Goal: Find specific page/section: Find specific page/section

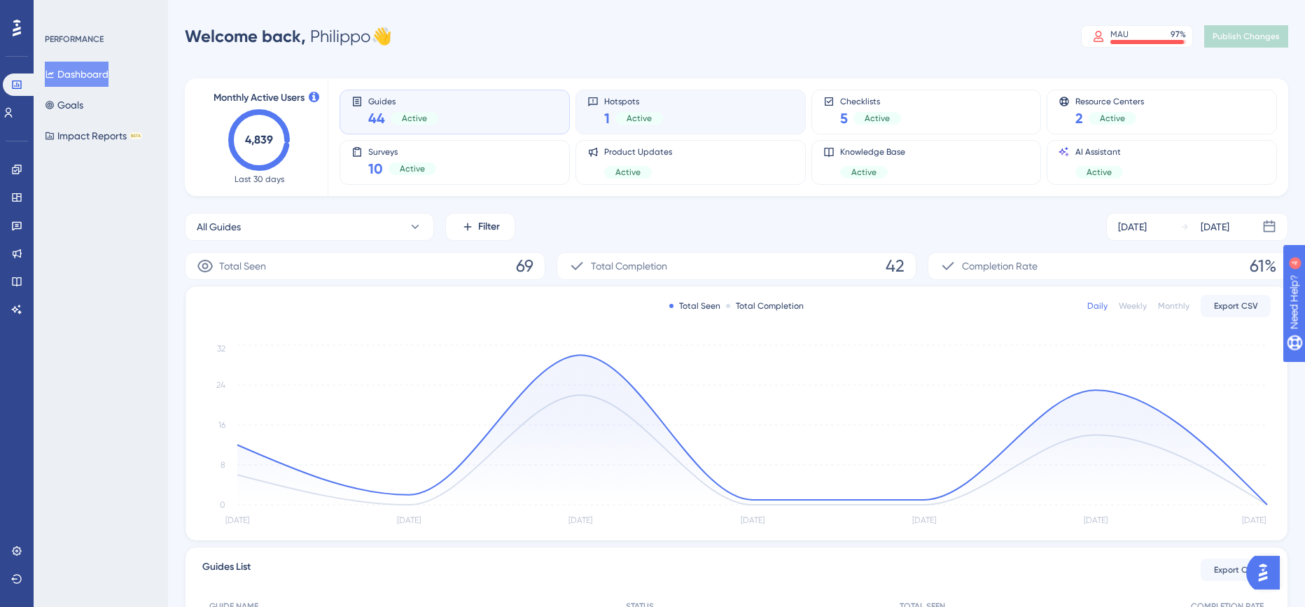
click at [654, 129] on div "Hotspots 1 Active" at bounding box center [691, 112] width 230 height 45
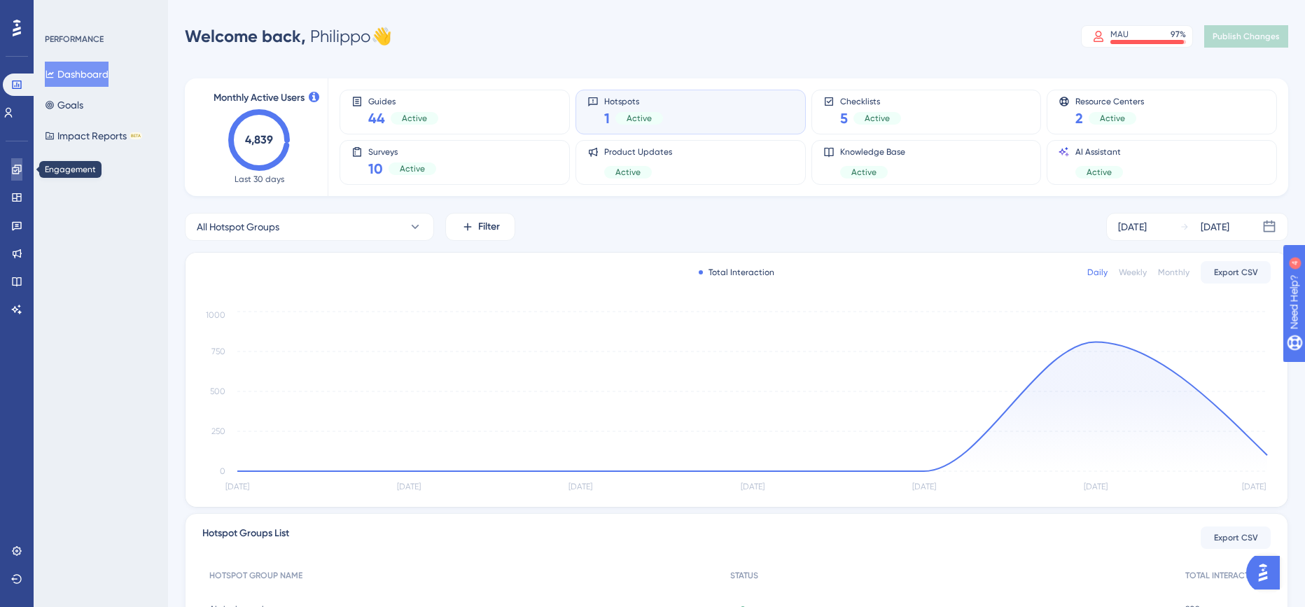
click at [17, 171] on icon at bounding box center [16, 169] width 11 height 11
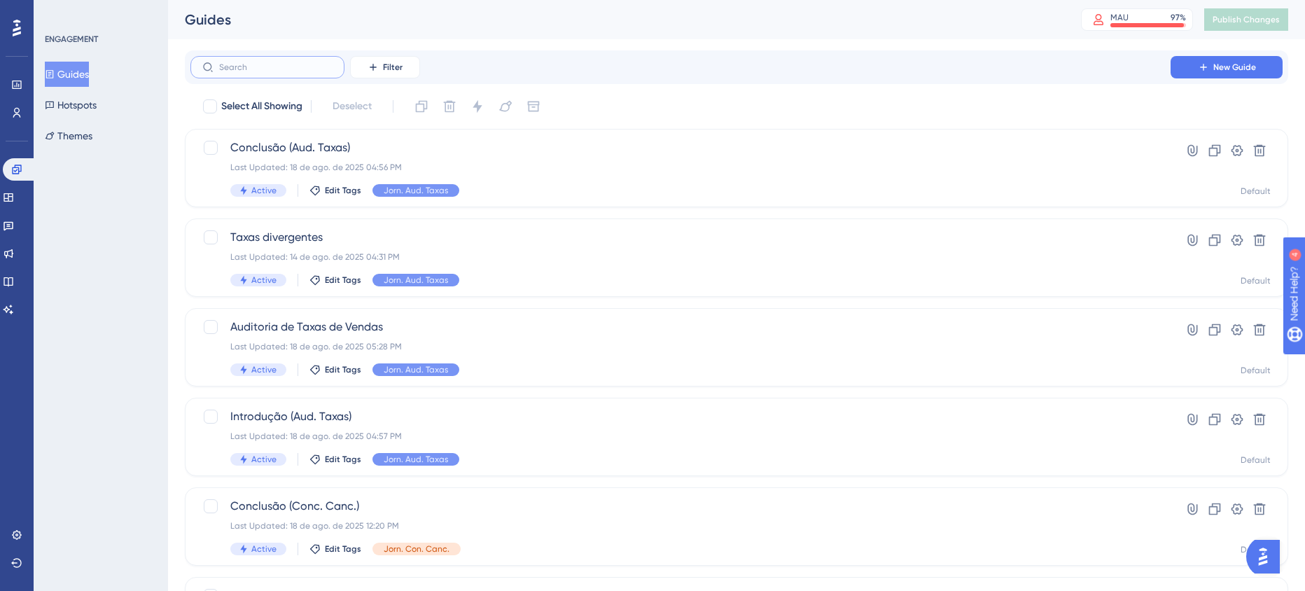
click at [327, 71] on input "text" at bounding box center [275, 67] width 113 height 10
click at [369, 62] on icon at bounding box center [373, 67] width 11 height 11
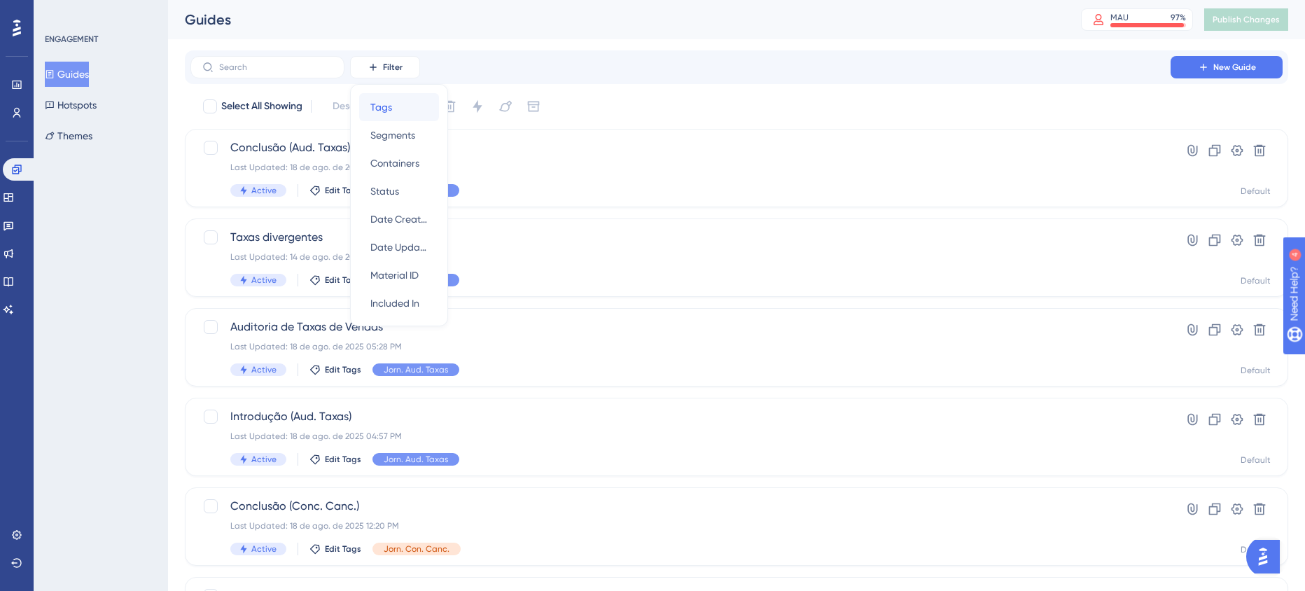
click at [368, 110] on button "Tags Tags" at bounding box center [399, 107] width 80 height 28
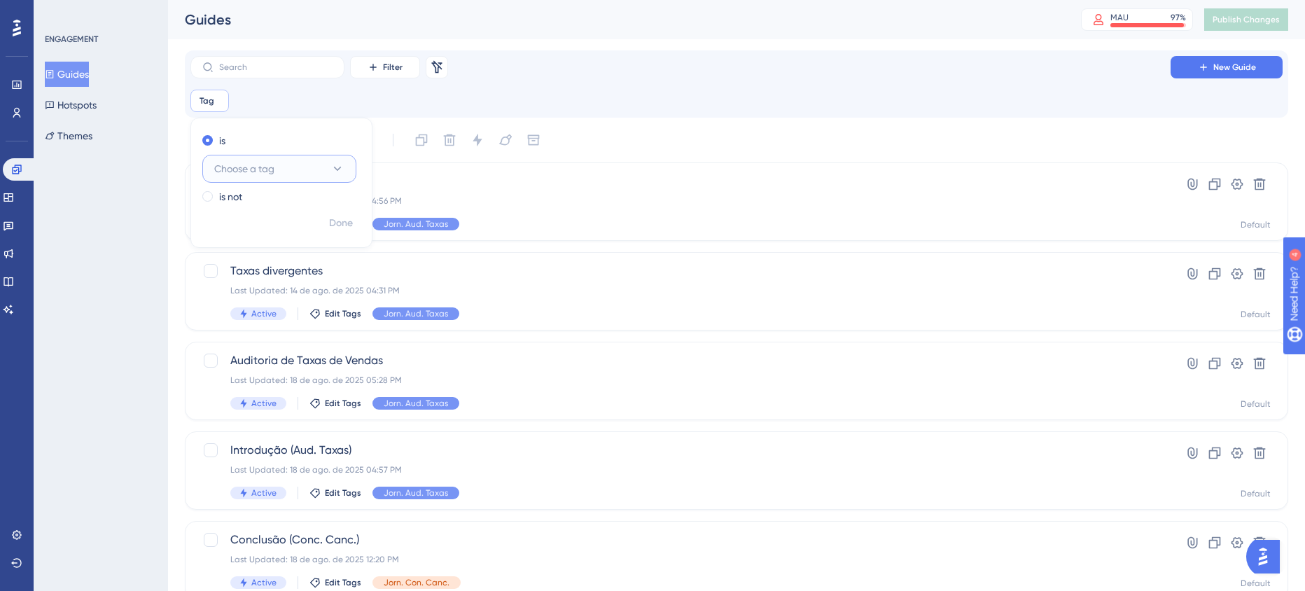
click at [282, 165] on button "Choose a tag" at bounding box center [279, 169] width 154 height 28
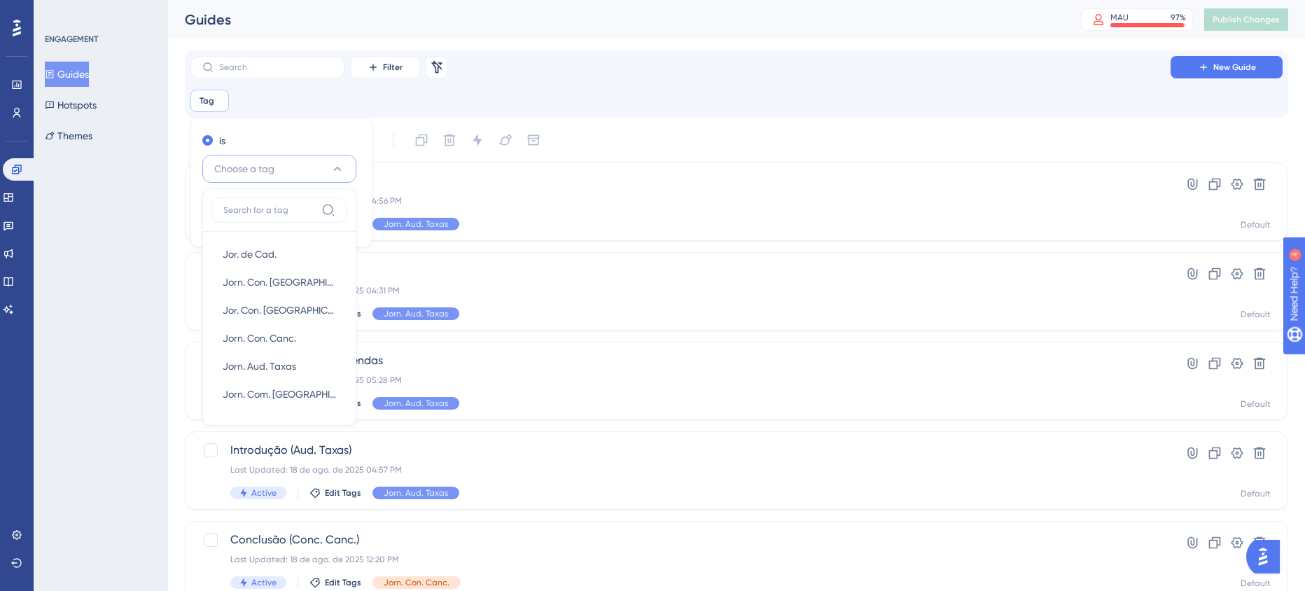
scroll to position [12, 0]
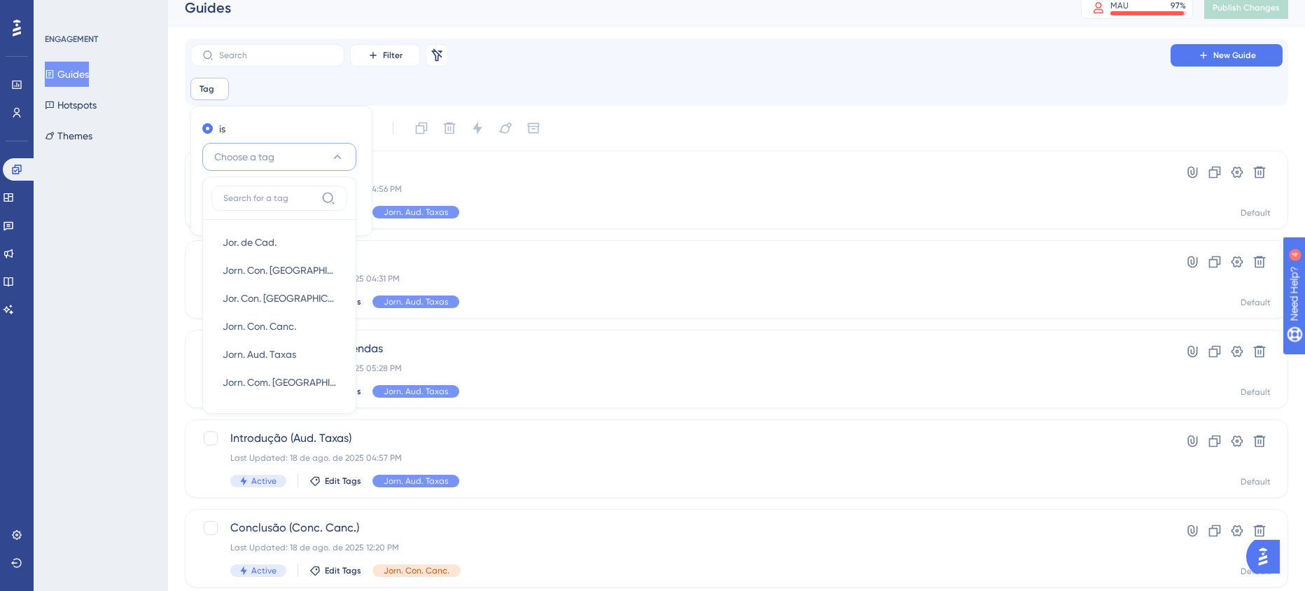
click at [748, 78] on div "Tag Remove is Choose a tag Jor. de Cad. Jor. de Cad. Jorn. Con. Vendas Jorn. Co…" at bounding box center [736, 89] width 1092 height 22
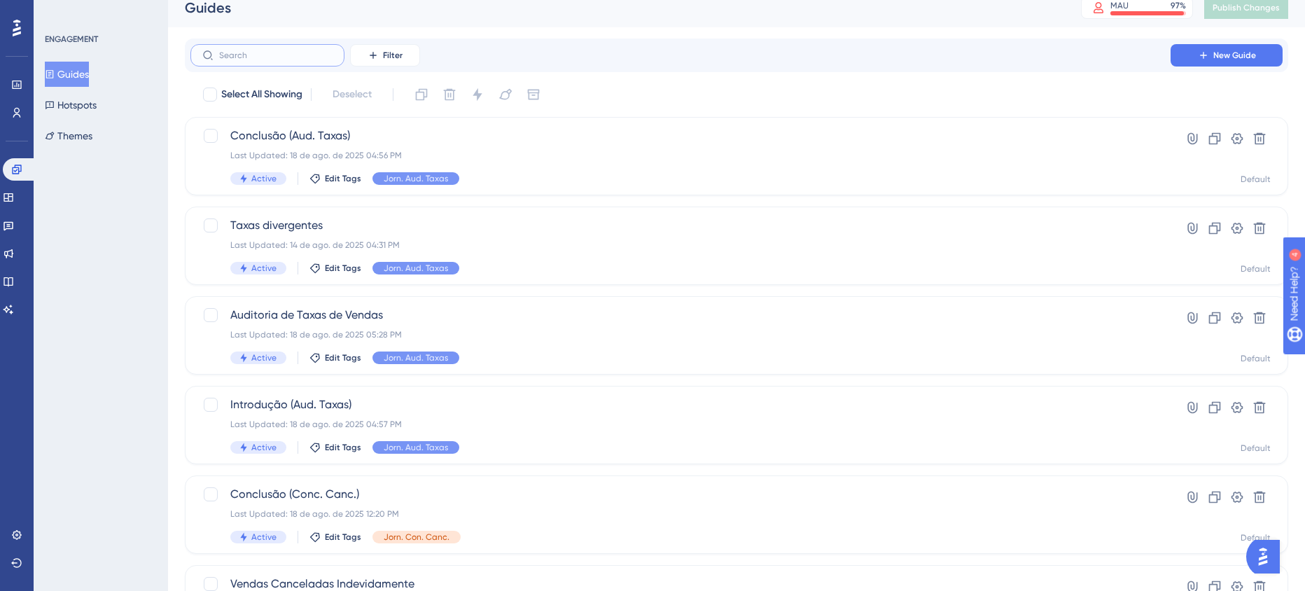
click at [319, 55] on input "text" at bounding box center [275, 55] width 113 height 10
click at [405, 61] on button "Filter" at bounding box center [385, 55] width 70 height 22
click at [379, 90] on span "Tags" at bounding box center [381, 95] width 22 height 17
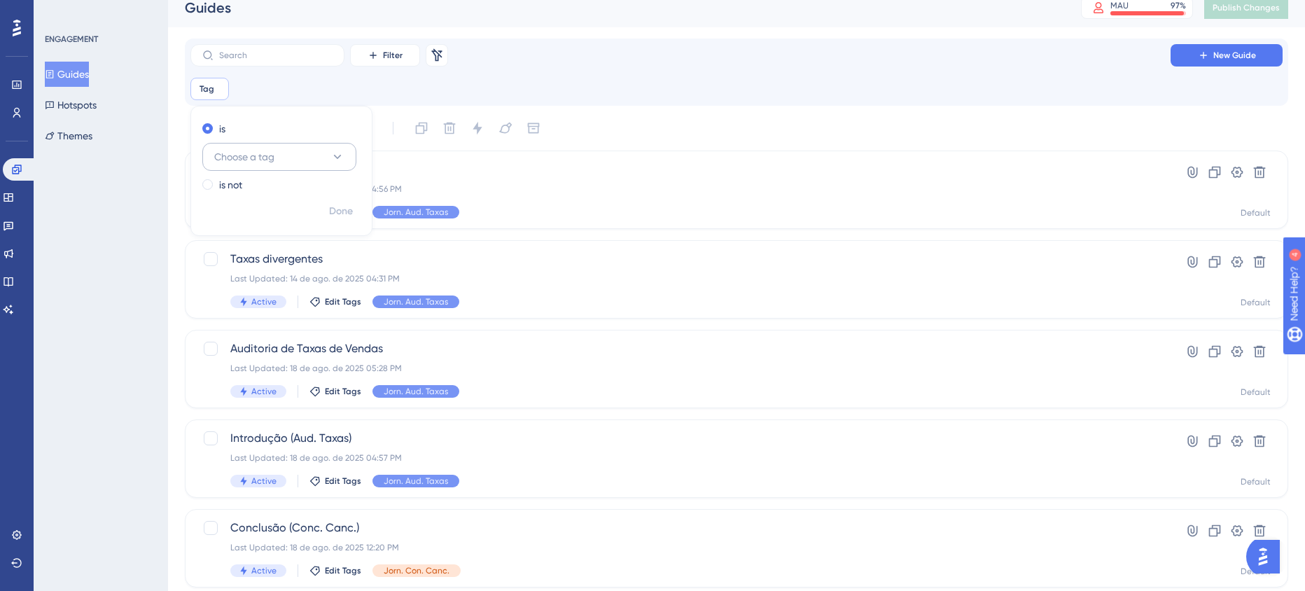
click at [295, 156] on button "Choose a tag" at bounding box center [279, 157] width 154 height 28
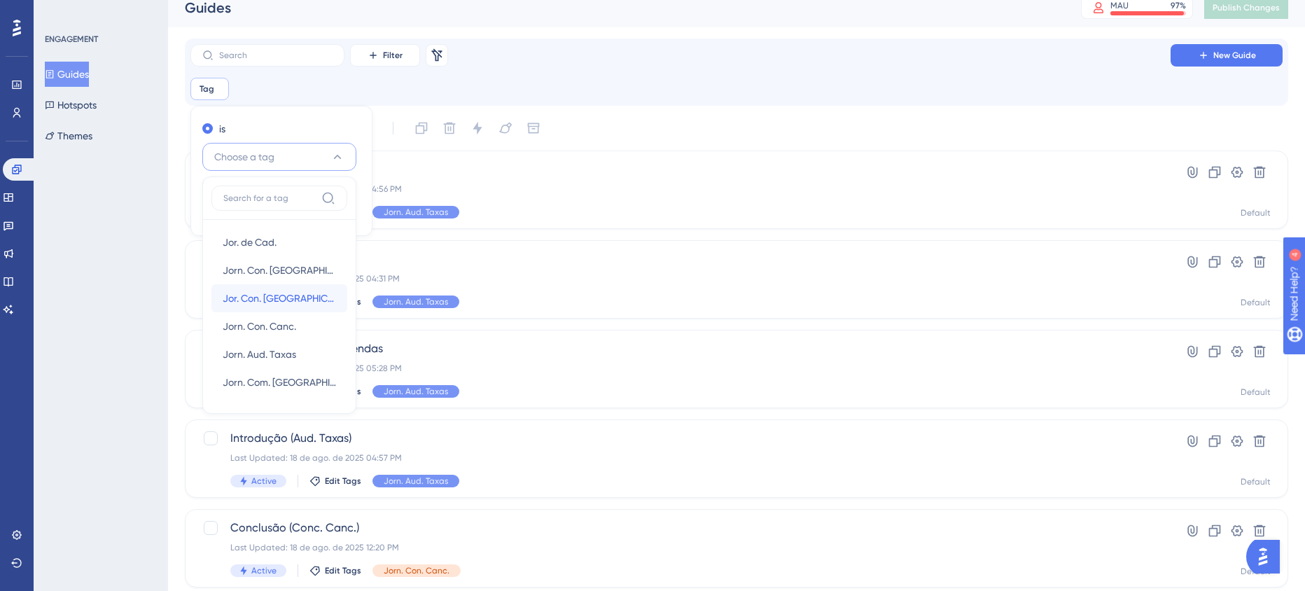
click at [307, 303] on div "Jor. Con. [GEOGRAPHIC_DATA]. Jor. Con. [GEOGRAPHIC_DATA]." at bounding box center [279, 298] width 113 height 28
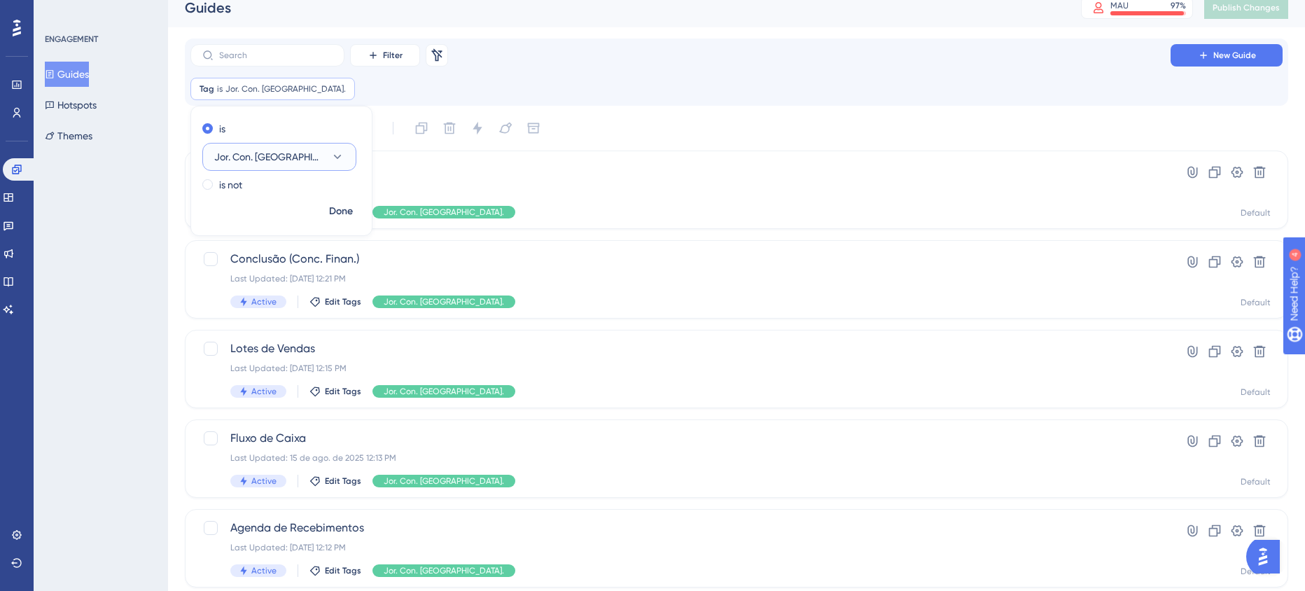
click at [323, 151] on button "Jor. Con. [GEOGRAPHIC_DATA]." at bounding box center [279, 157] width 154 height 28
